Goal: Task Accomplishment & Management: Manage account settings

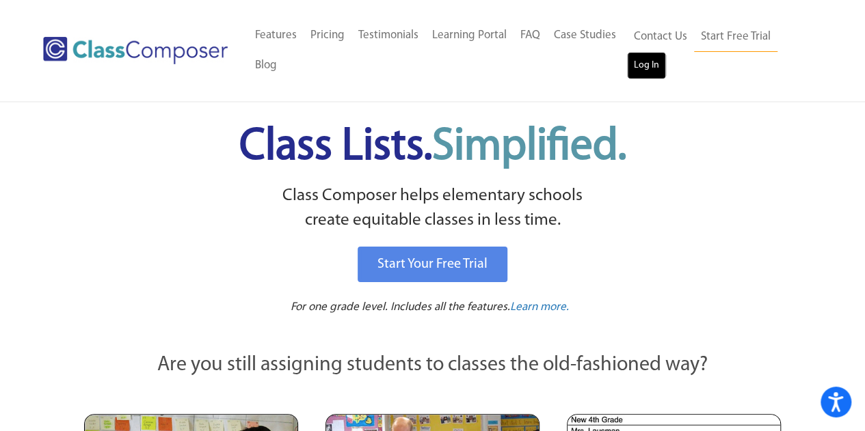
click at [645, 61] on link "Log In" at bounding box center [646, 65] width 39 height 27
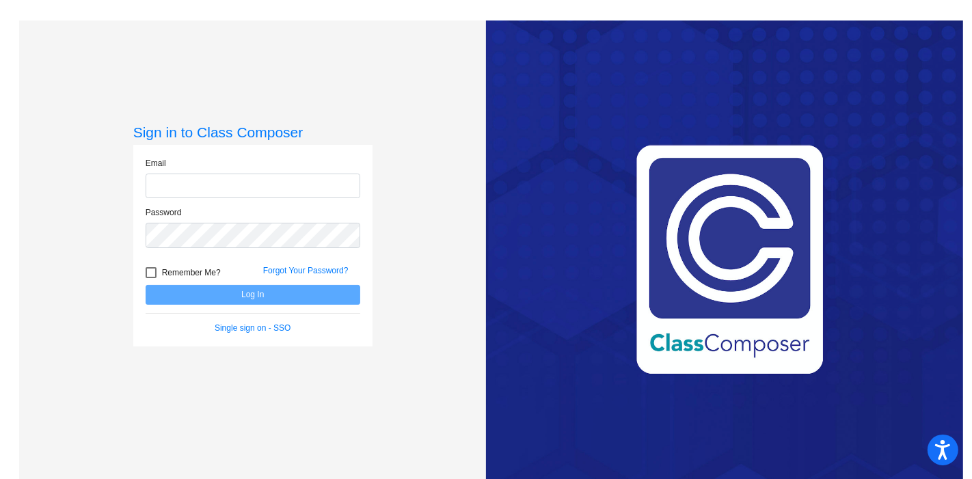
type input "carolyn.peterson@lcps.org"
